Goal: Task Accomplishment & Management: Use online tool/utility

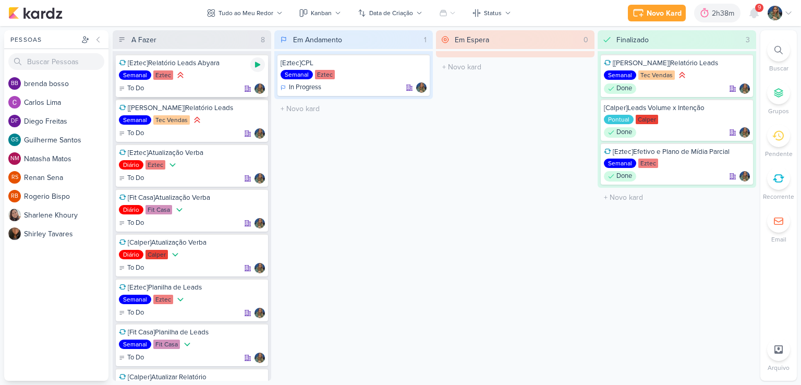
click at [255, 69] on div at bounding box center [257, 64] width 15 height 15
click at [753, 13] on icon at bounding box center [754, 12] width 8 height 9
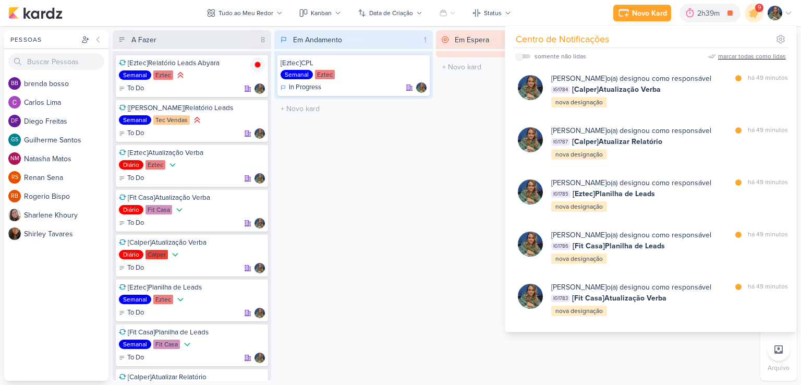
click at [744, 53] on div "marcar todas como lidas" at bounding box center [752, 56] width 68 height 9
click at [432, 134] on div "Em Andamento 1 [Eztec]CPL Semanal Eztec In Progress" at bounding box center [353, 205] width 158 height 350
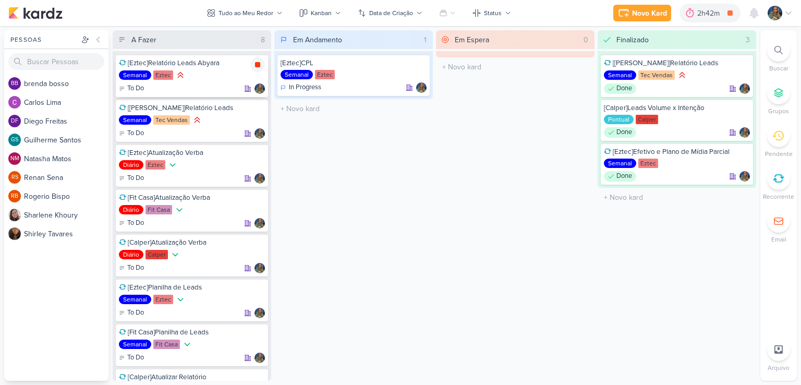
click at [257, 66] on icon at bounding box center [257, 64] width 5 height 5
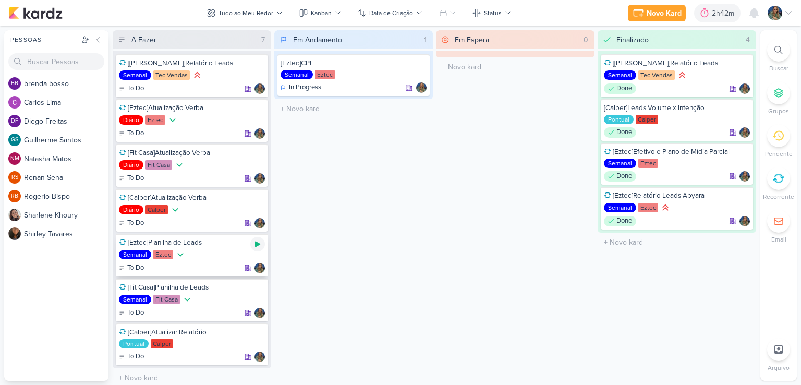
click at [252, 243] on div at bounding box center [257, 244] width 15 height 15
click at [622, 17] on icon at bounding box center [623, 13] width 13 height 13
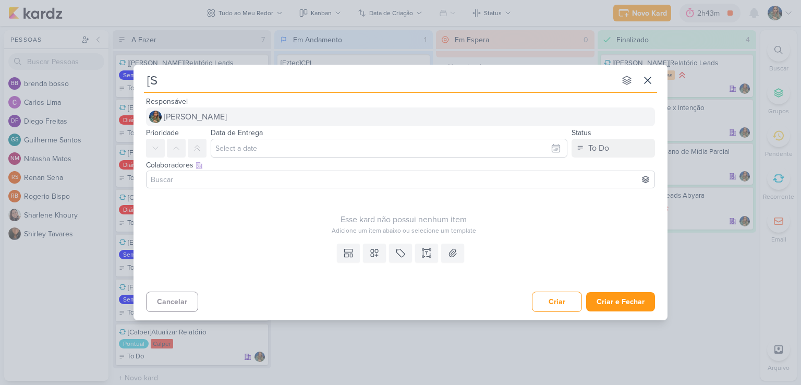
type input "[Sw"
type input "[Swiss"
type input "[[GEOGRAPHIC_DATA]]"
type input "[Swiss]CPL"
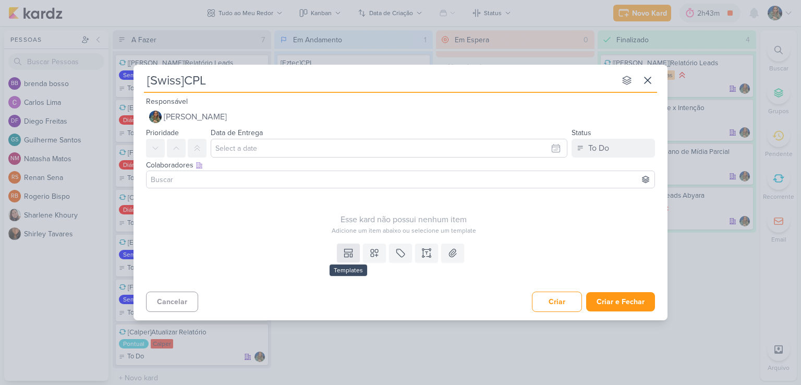
type input "[Swiss]CPL"
click at [347, 253] on icon at bounding box center [348, 253] width 10 height 10
click at [370, 251] on icon at bounding box center [374, 253] width 10 height 10
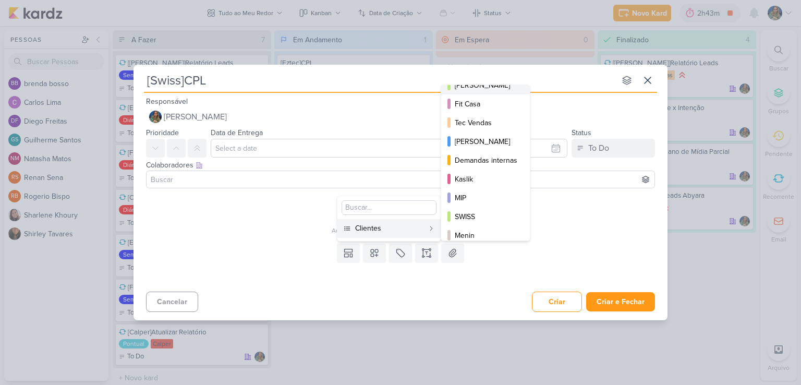
scroll to position [151, 0]
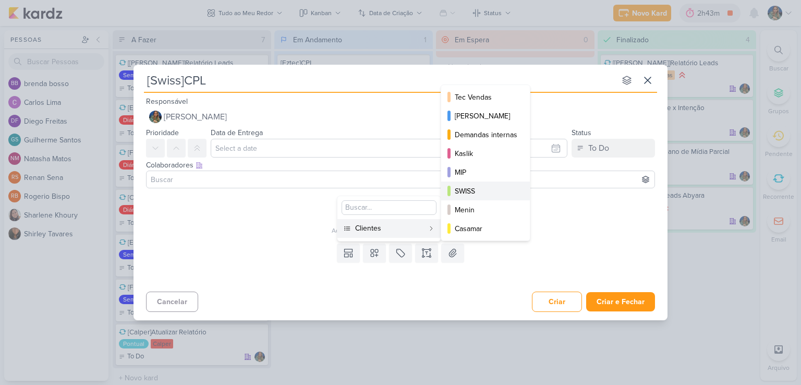
click at [464, 188] on div "SWISS" at bounding box center [486, 191] width 63 height 11
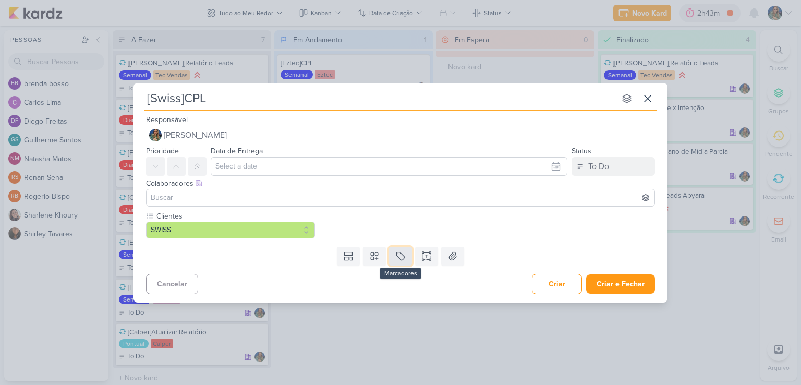
click at [402, 256] on icon at bounding box center [400, 256] width 10 height 10
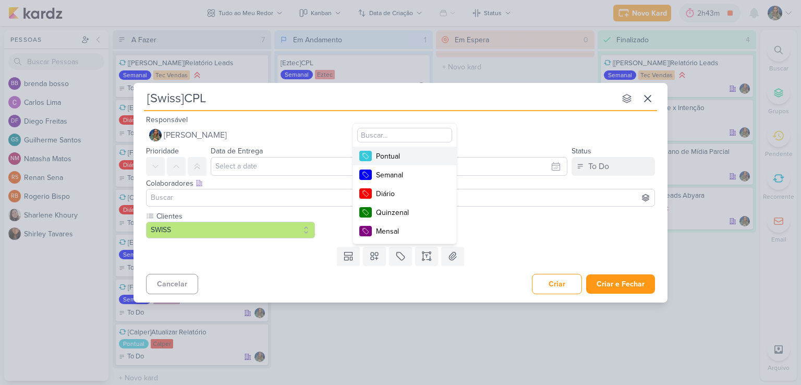
click at [409, 159] on div "Pontual" at bounding box center [410, 156] width 68 height 11
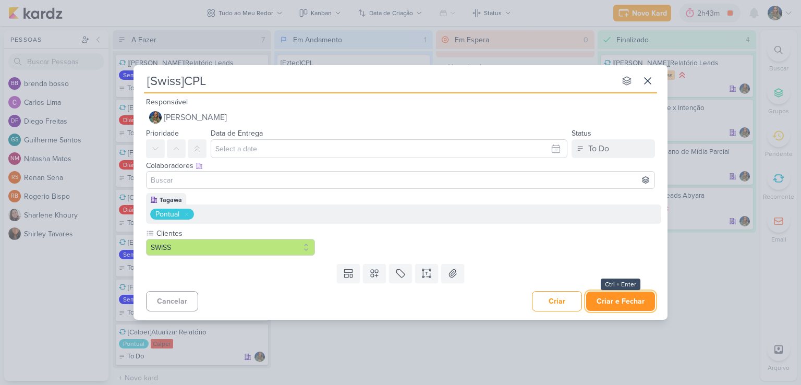
click at [621, 300] on button "Criar e Fechar" at bounding box center [620, 300] width 69 height 19
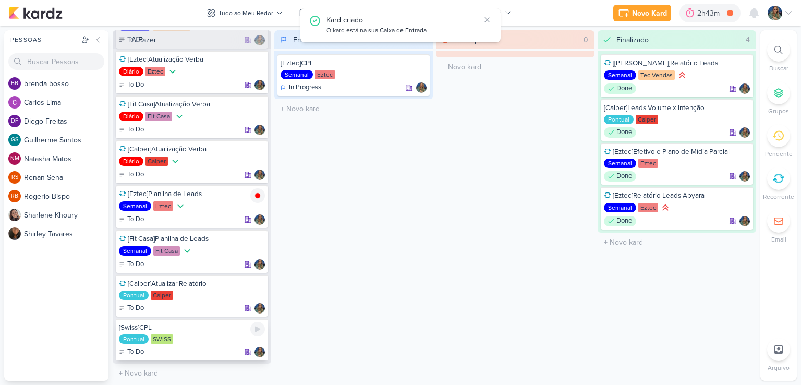
scroll to position [5, 0]
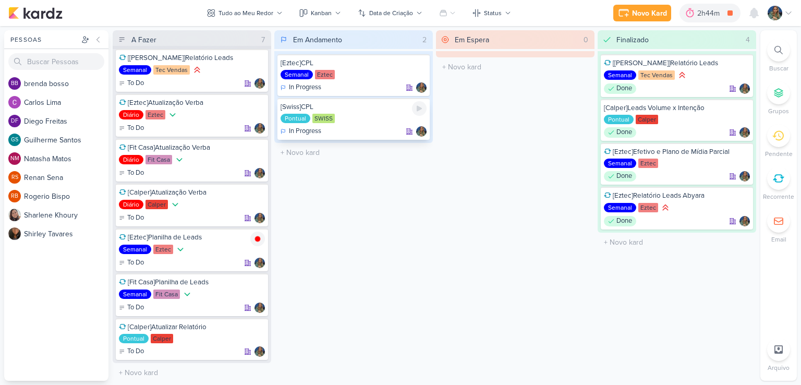
click at [349, 125] on div "[Swiss]CPL Pontual [GEOGRAPHIC_DATA] In Progress" at bounding box center [353, 119] width 152 height 42
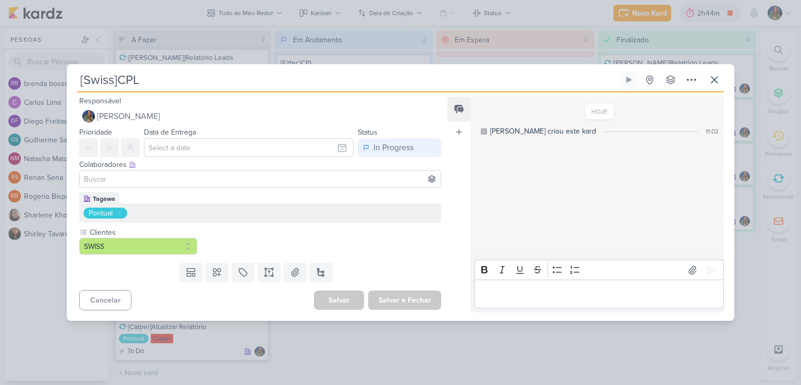
click at [392, 363] on div "[Swiss]CPL Criado por mim" at bounding box center [400, 192] width 801 height 385
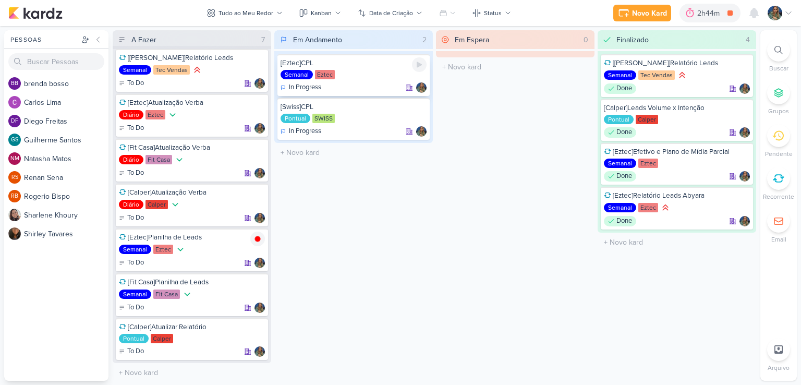
click at [345, 78] on div "Semanal Eztec" at bounding box center [353, 75] width 146 height 10
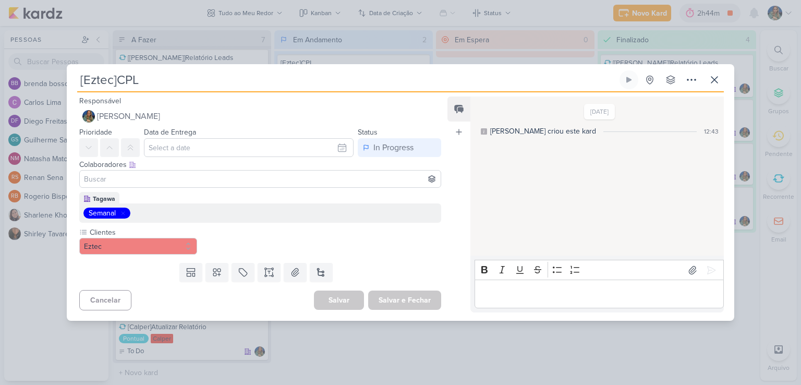
click at [189, 215] on div "Semanal" at bounding box center [259, 212] width 353 height 11
click at [125, 213] on icon at bounding box center [123, 213] width 6 height 6
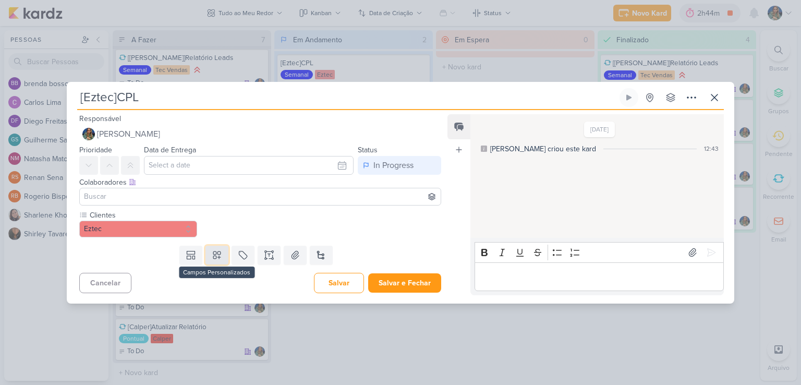
click at [217, 254] on icon at bounding box center [217, 255] width 10 height 10
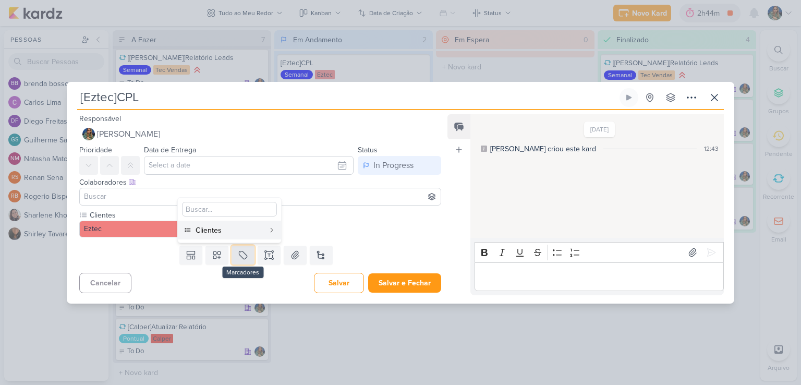
click at [233, 256] on button at bounding box center [242, 255] width 23 height 19
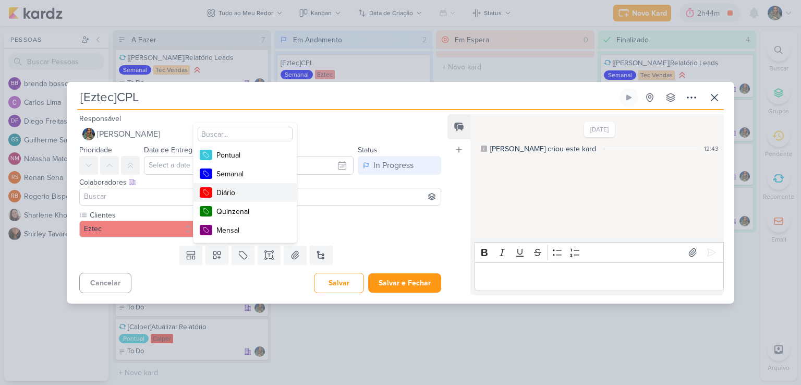
click at [241, 190] on div "Diário" at bounding box center [250, 192] width 68 height 11
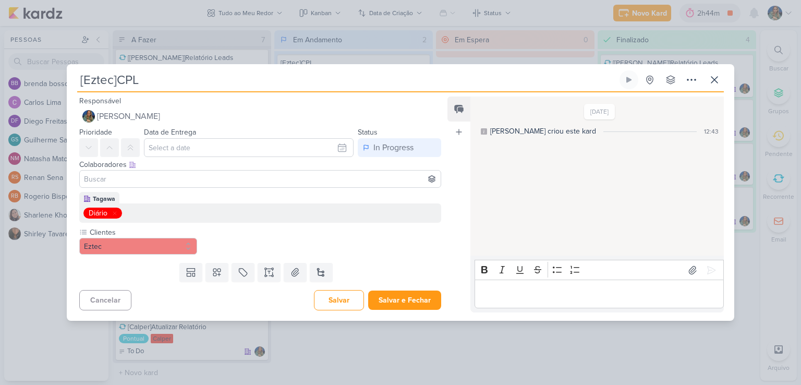
click at [384, 279] on div "Templates Campos Personalizados Clientes Eztec ARTZ AVT Calper MIP" at bounding box center [256, 272] width 378 height 27
click at [387, 290] on button "Salvar e Fechar" at bounding box center [404, 299] width 73 height 19
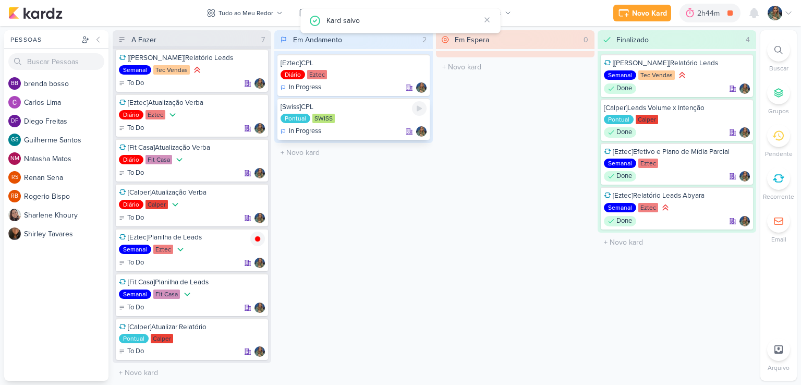
click at [367, 124] on div "[Swiss]CPL Pontual [GEOGRAPHIC_DATA] In Progress" at bounding box center [353, 119] width 152 height 42
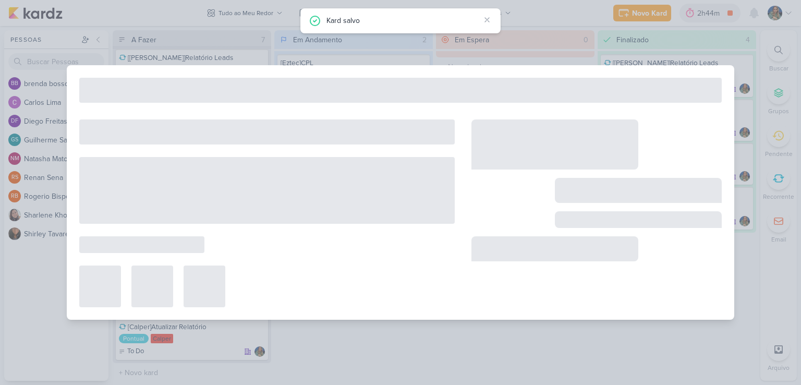
type input "[Swiss]CPL"
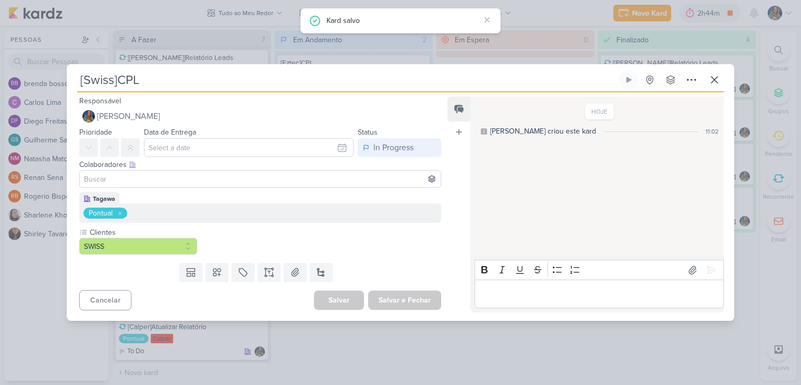
click at [124, 211] on button at bounding box center [120, 213] width 10 height 10
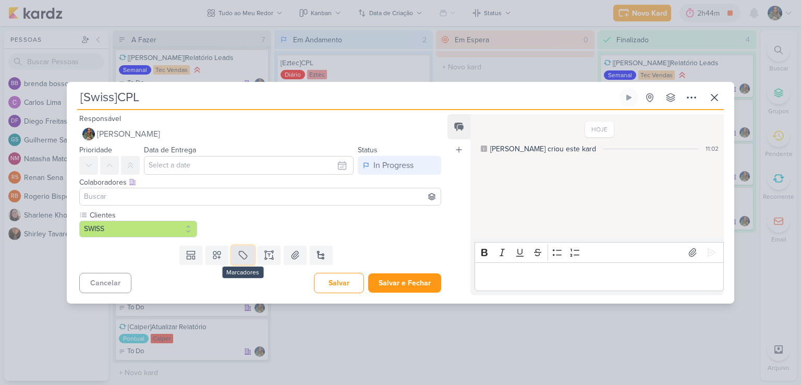
click at [242, 256] on icon at bounding box center [243, 255] width 10 height 10
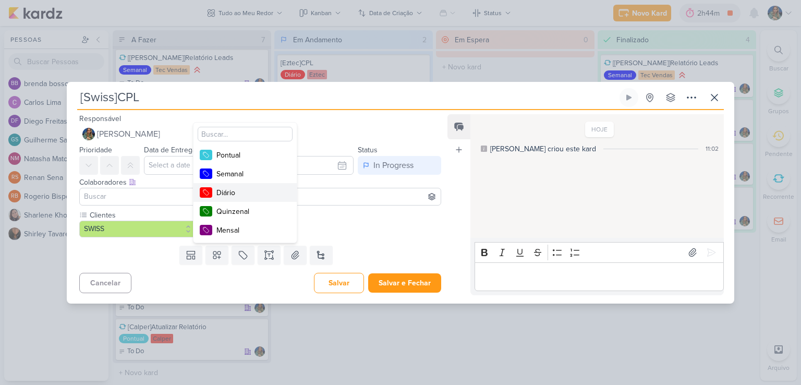
click at [263, 197] on div "Diário" at bounding box center [250, 192] width 68 height 11
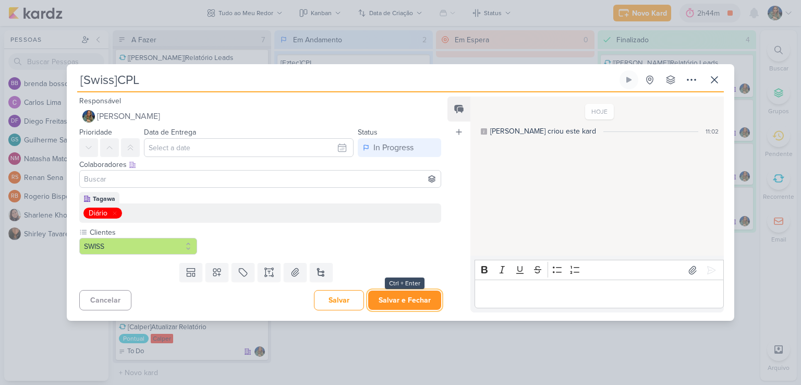
click at [406, 297] on button "Salvar e Fechar" at bounding box center [404, 299] width 73 height 19
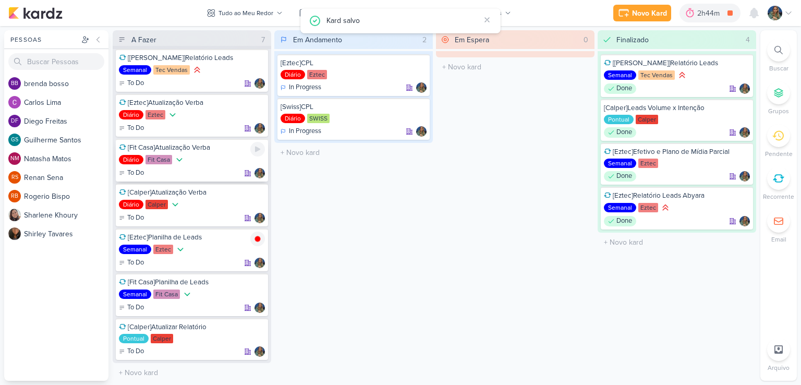
scroll to position [0, 0]
